Goal: Check status: Check status

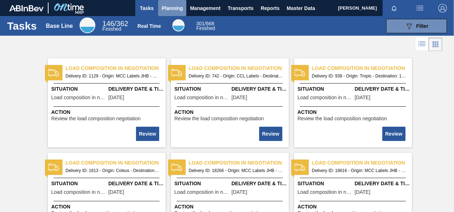
click at [172, 7] on span "Planning" at bounding box center [172, 8] width 21 height 9
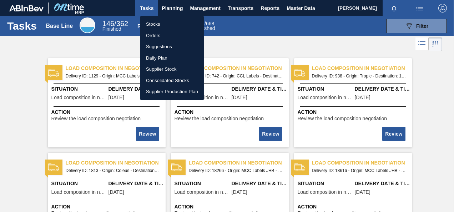
click at [156, 35] on li "Orders" at bounding box center [172, 35] width 64 height 11
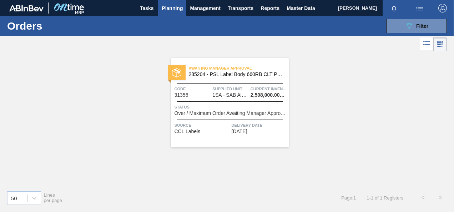
click at [238, 99] on div "Awaiting Manager Approval 285204 - PSL Label Body 660RB CLT PU 25 Code 31356 Su…" at bounding box center [230, 102] width 118 height 89
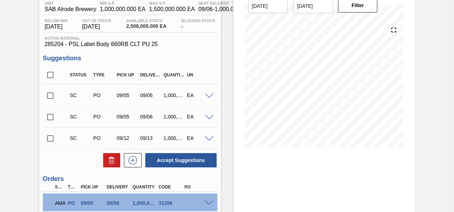
scroll to position [71, 0]
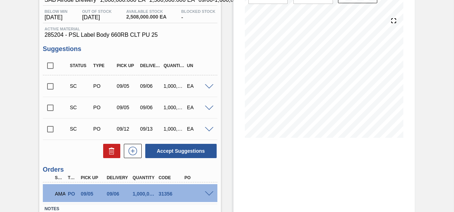
click at [203, 193] on div at bounding box center [210, 193] width 14 height 5
click at [209, 193] on span at bounding box center [209, 193] width 9 height 5
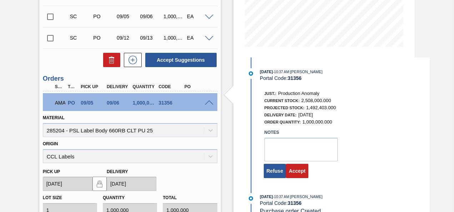
scroll to position [171, 0]
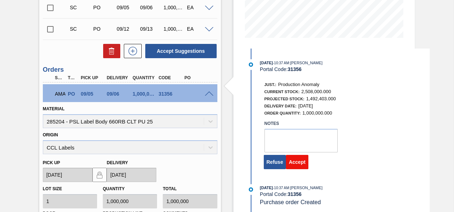
click at [297, 162] on button "Accept" at bounding box center [297, 162] width 22 height 14
